Goal: Transaction & Acquisition: Purchase product/service

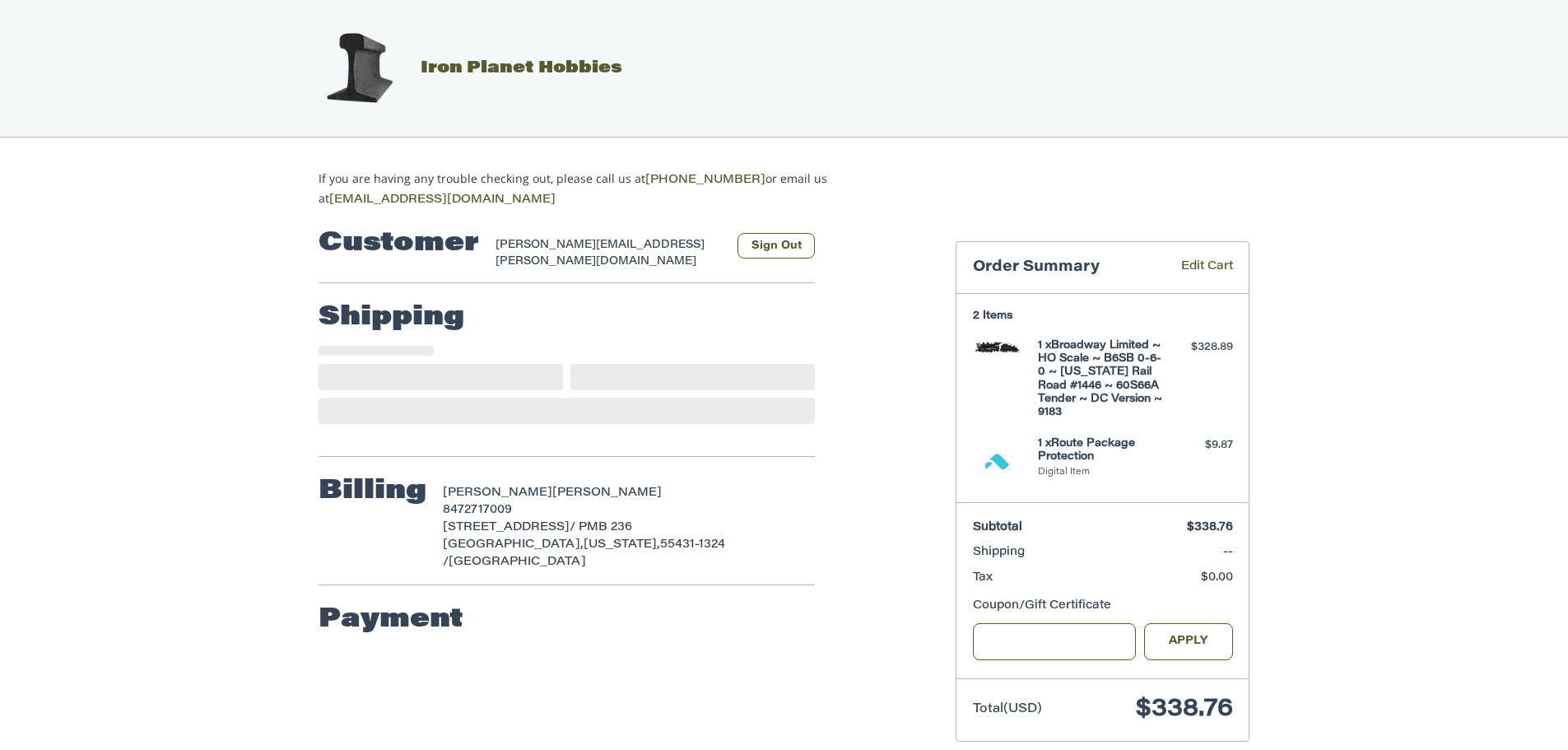
scroll to position [19, 0]
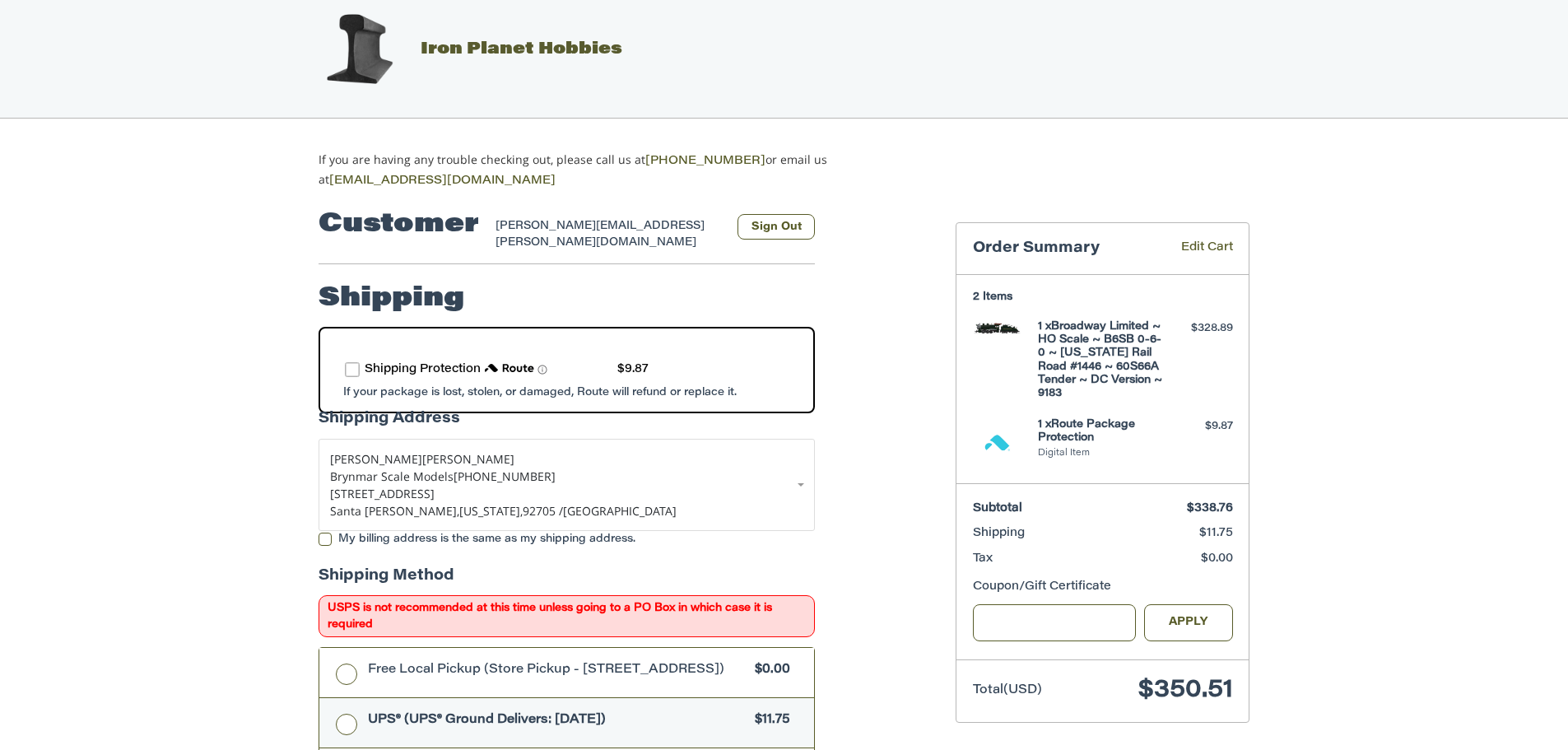
click at [354, 362] on label "route shipping protection selector element" at bounding box center [352, 369] width 15 height 15
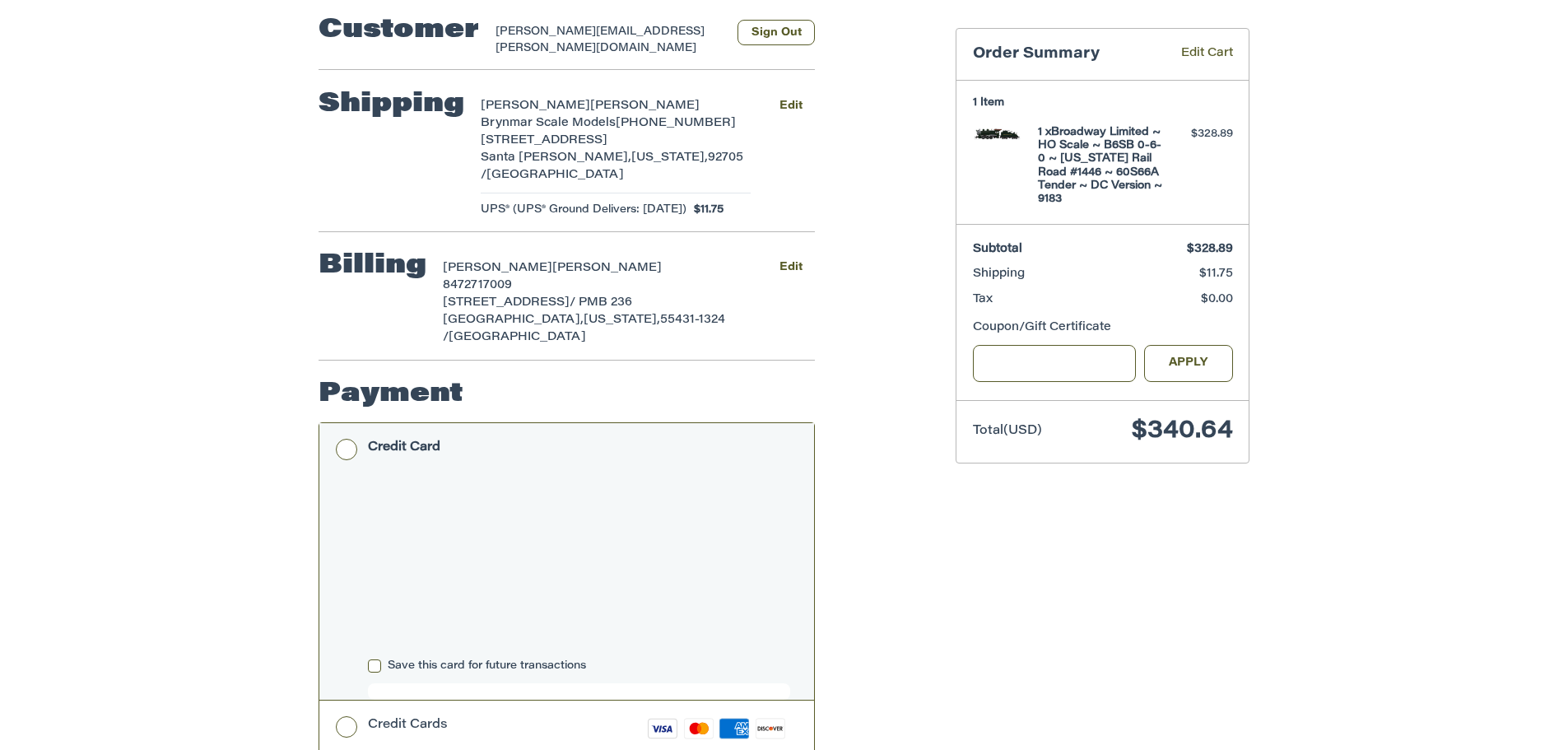
scroll to position [209, 0]
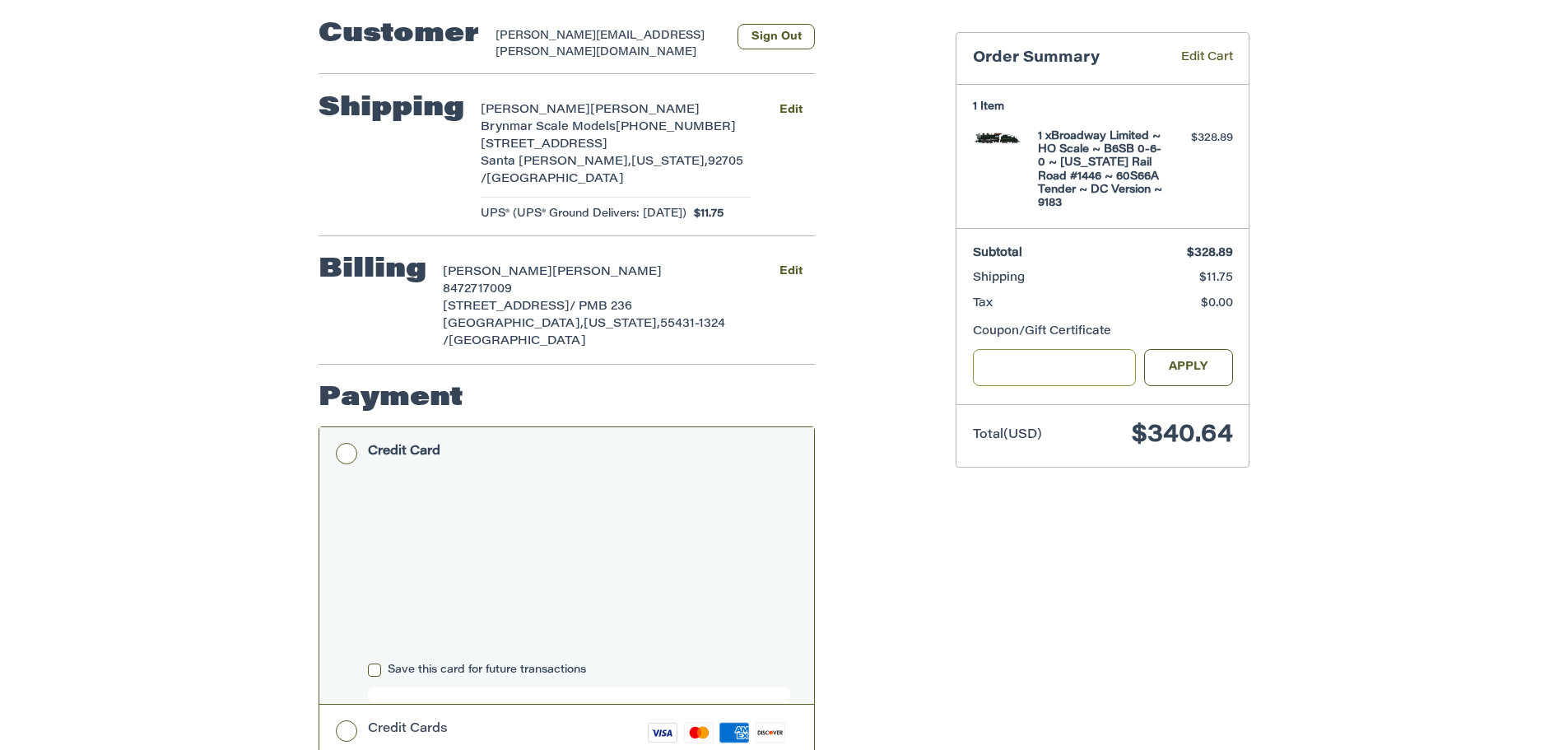
click at [998, 363] on input "Gift Certificate or Coupon Code" at bounding box center [1055, 368] width 164 height 37
type input "*********"
click at [1165, 359] on button "Apply" at bounding box center [1189, 368] width 88 height 37
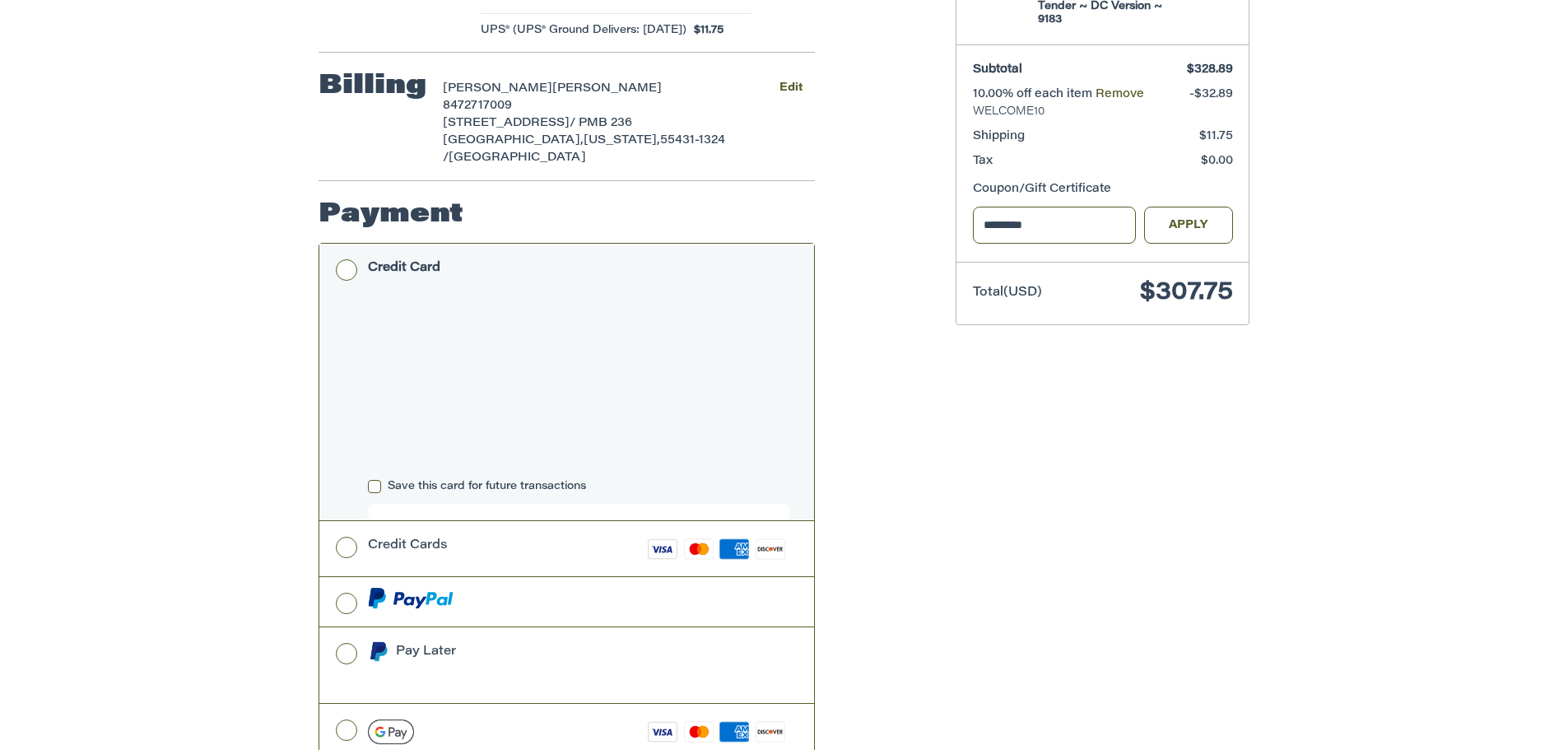
scroll to position [412, 0]
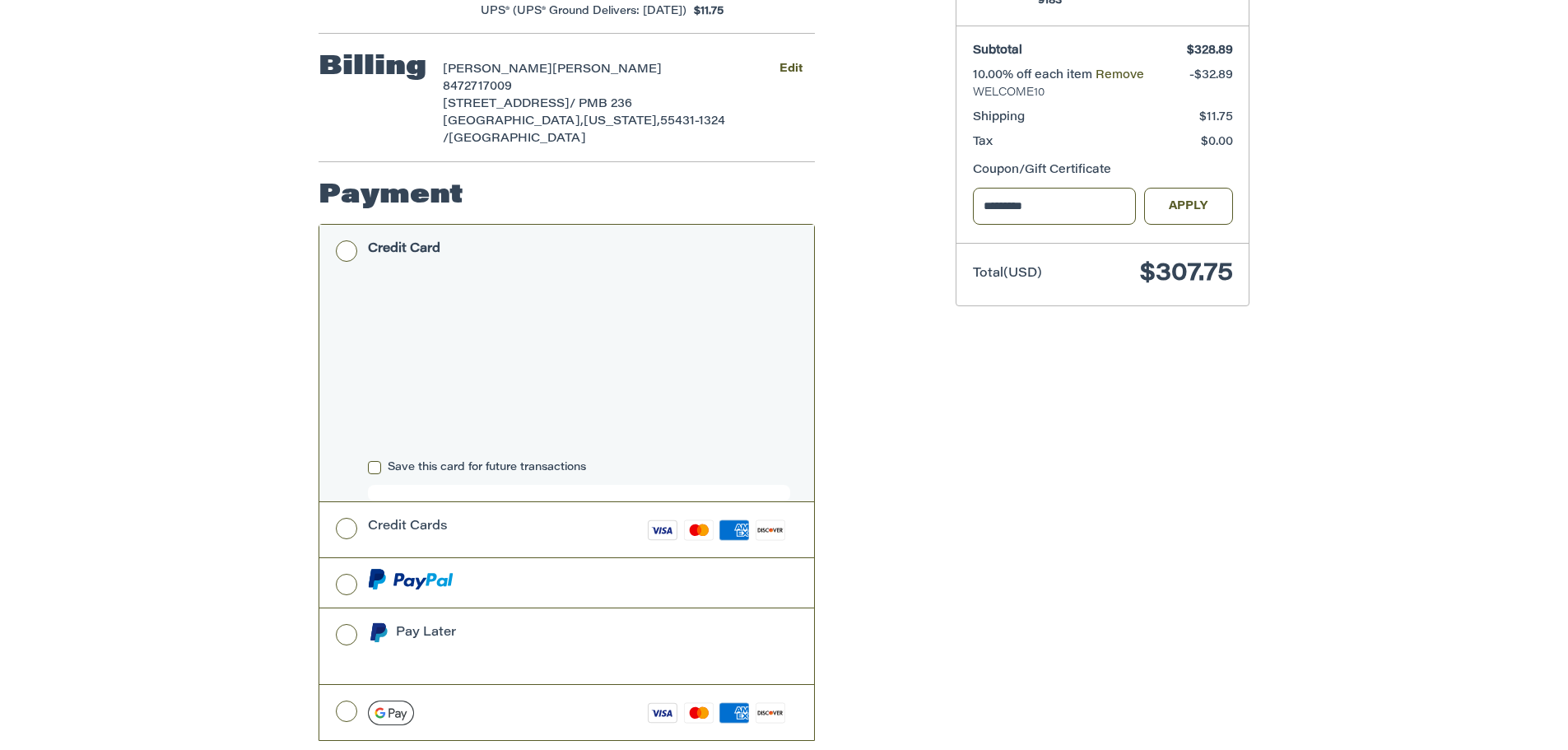
click at [101, 429] on div "Customer [PERSON_NAME][EMAIL_ADDRESS][PERSON_NAME][DOMAIN_NAME] Sign Out Shippi…" at bounding box center [784, 319] width 1568 height 1044
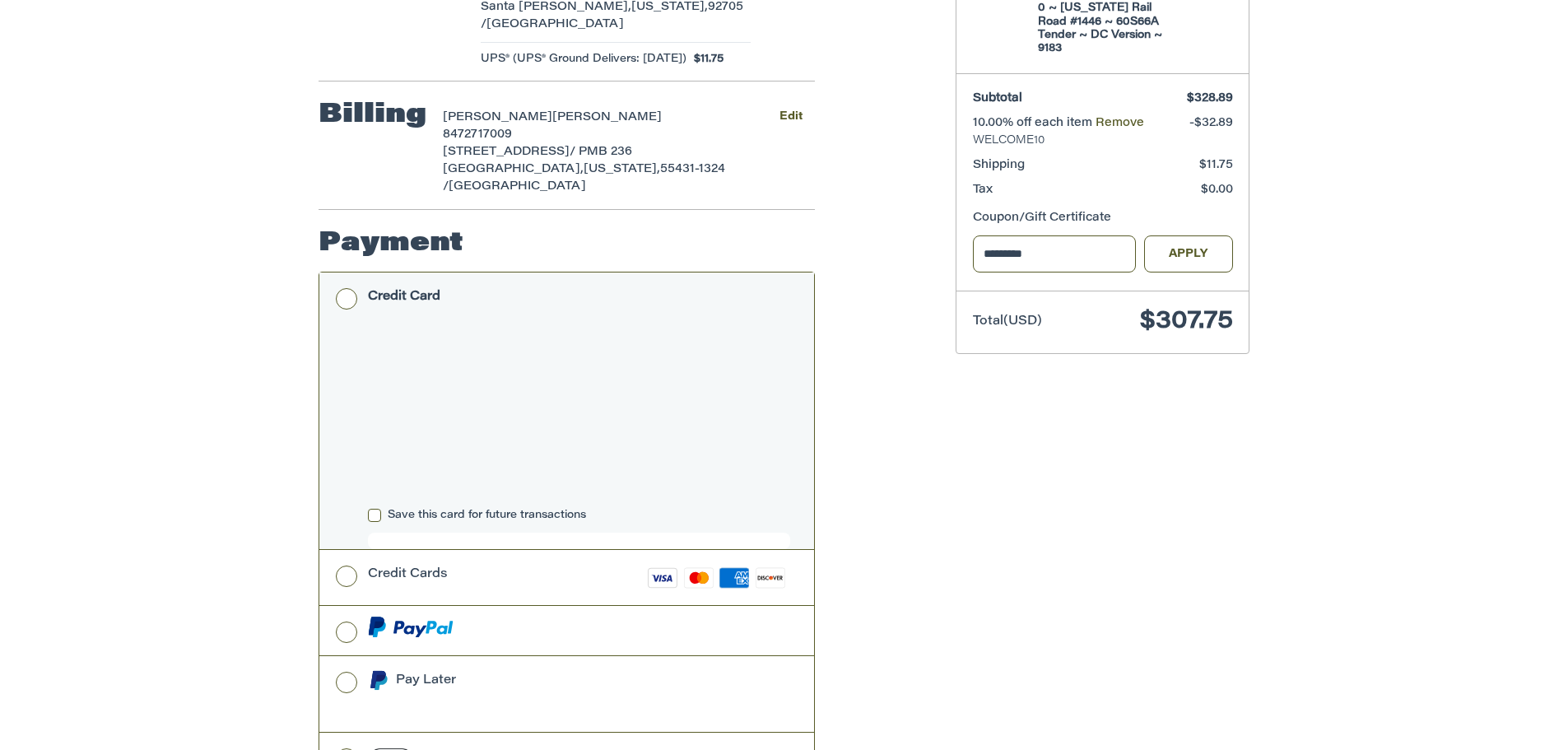
scroll to position [456, 0]
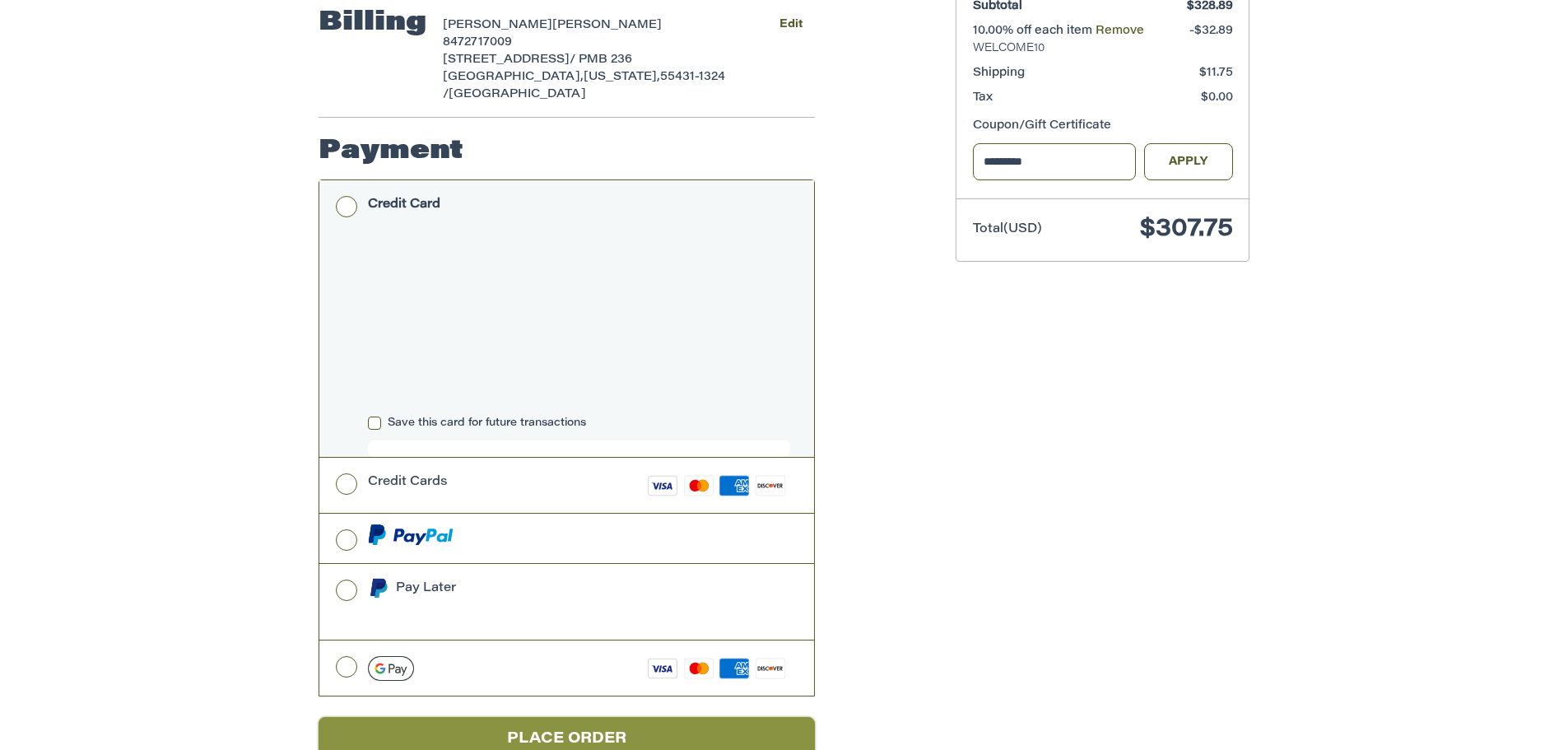
click at [530, 717] on button "Place Order" at bounding box center [566, 739] width 496 height 45
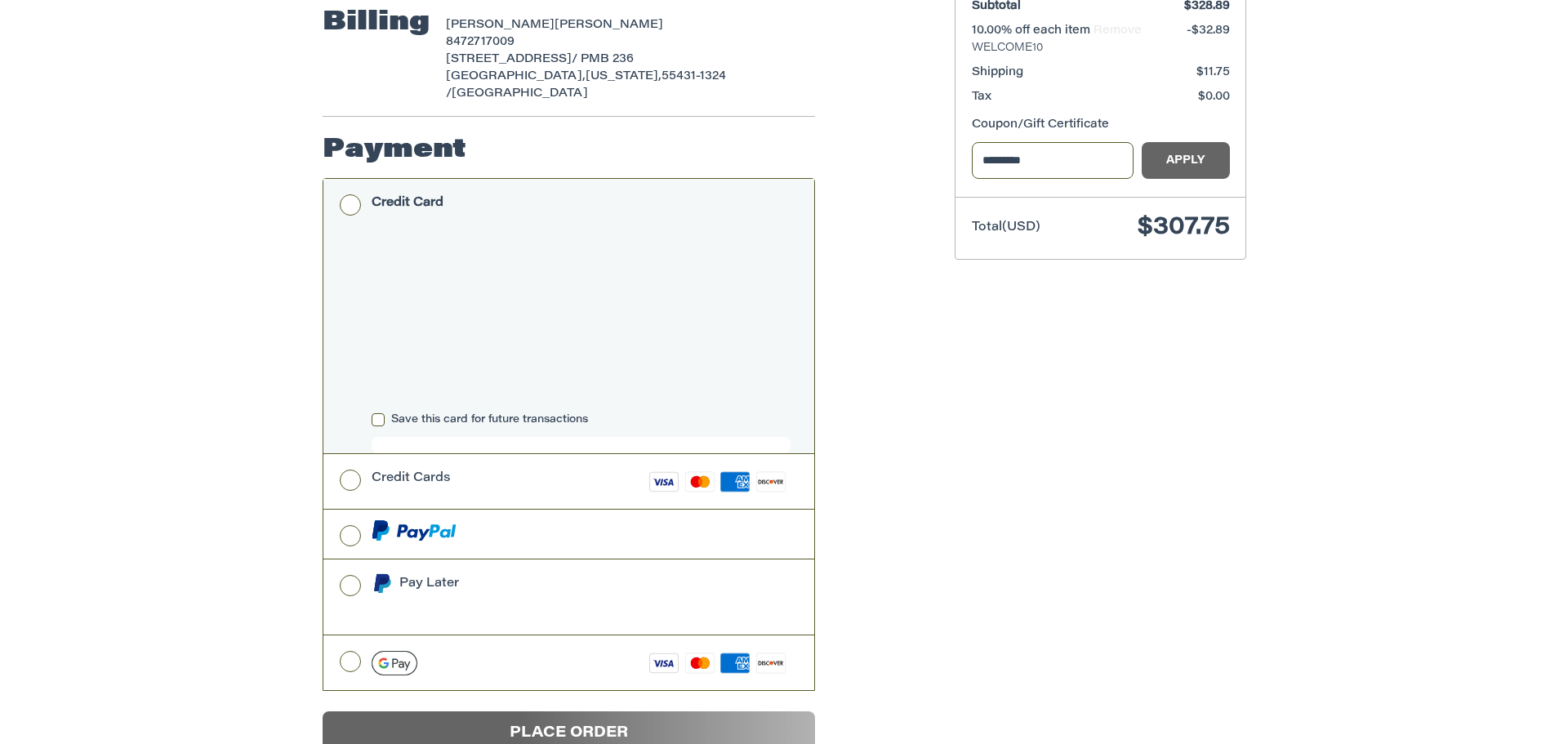
scroll to position [0, 0]
